Goal: Information Seeking & Learning: Understand process/instructions

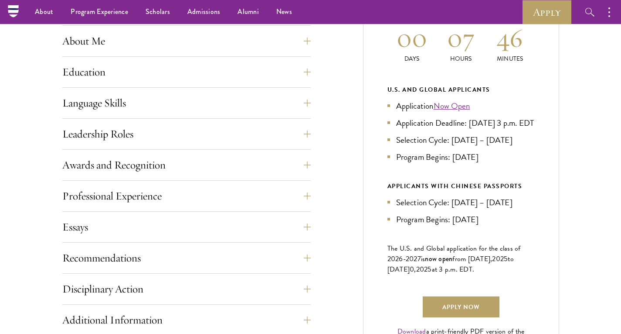
scroll to position [319, 0]
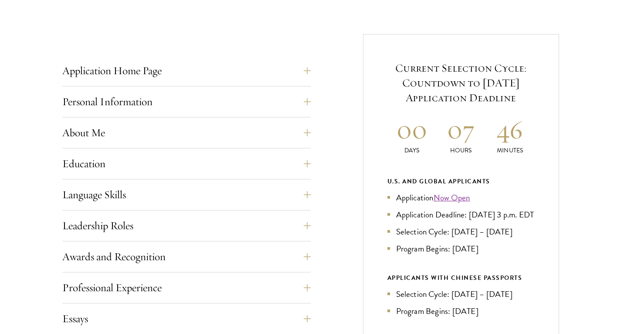
click at [216, 84] on div "Application Home Page The online application form must be completed in English.…" at bounding box center [186, 73] width 249 height 26
click at [218, 77] on button "Application Home Page" at bounding box center [193, 70] width 249 height 21
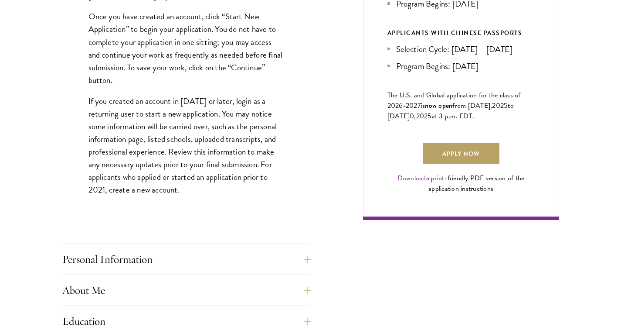
scroll to position [564, 0]
click at [189, 260] on button "Personal Information" at bounding box center [193, 258] width 249 height 21
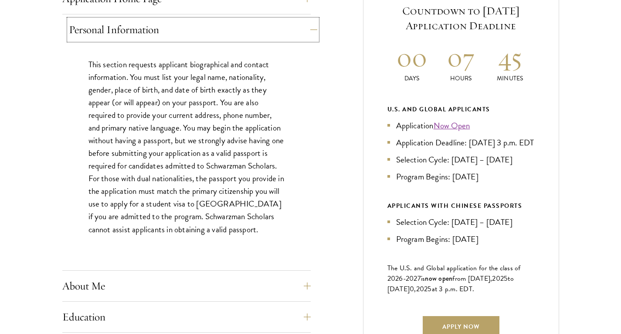
scroll to position [391, 0]
click at [180, 285] on button "About Me" at bounding box center [193, 285] width 249 height 21
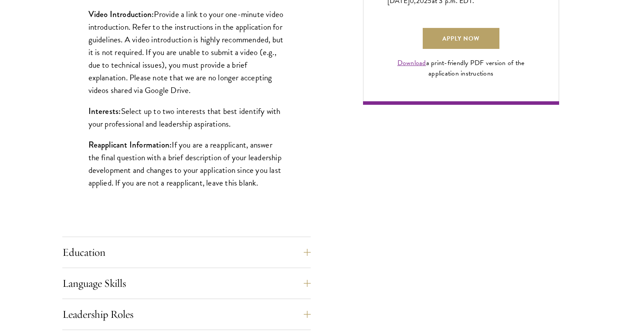
scroll to position [679, 0]
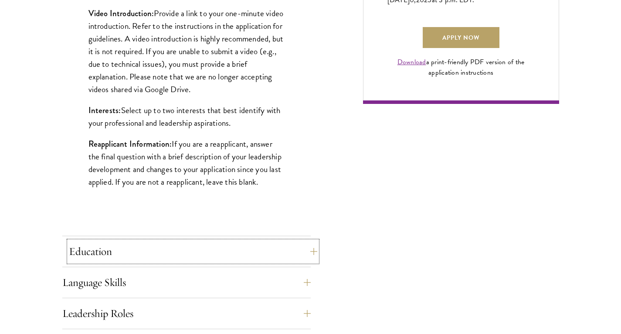
click at [187, 248] on button "Education" at bounding box center [193, 251] width 249 height 21
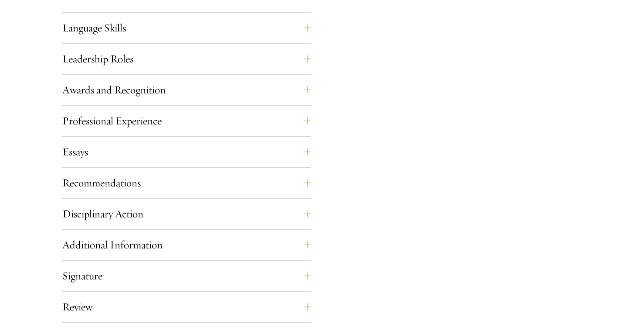
scroll to position [1563, 0]
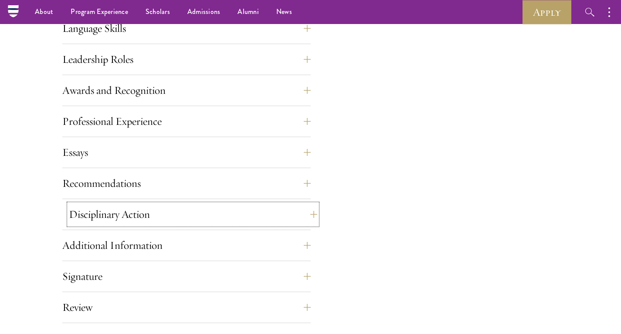
click at [199, 217] on button "Disciplinary Action" at bounding box center [193, 214] width 249 height 21
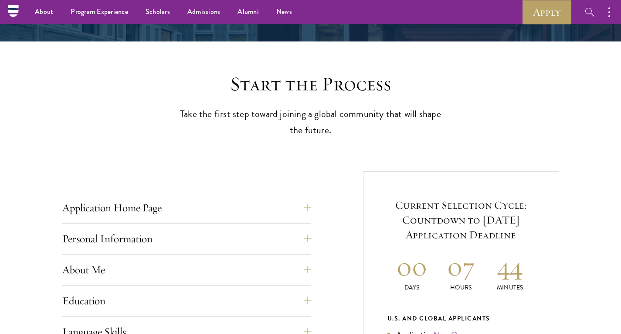
scroll to position [185, 0]
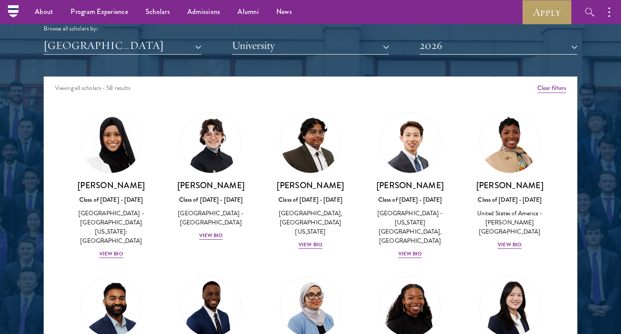
scroll to position [1079, 0]
